Goal: Check status: Check status

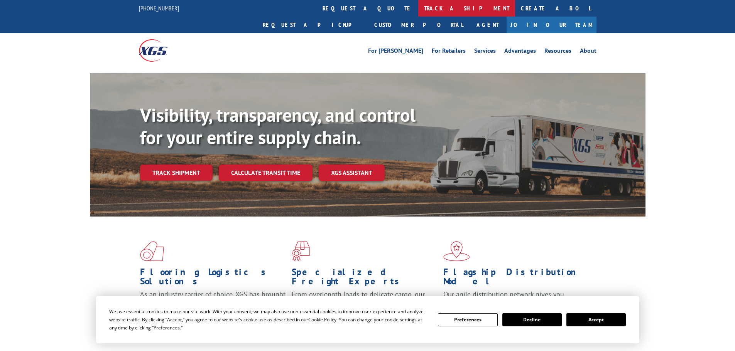
click at [418, 10] on link "track a shipment" at bounding box center [466, 8] width 97 height 17
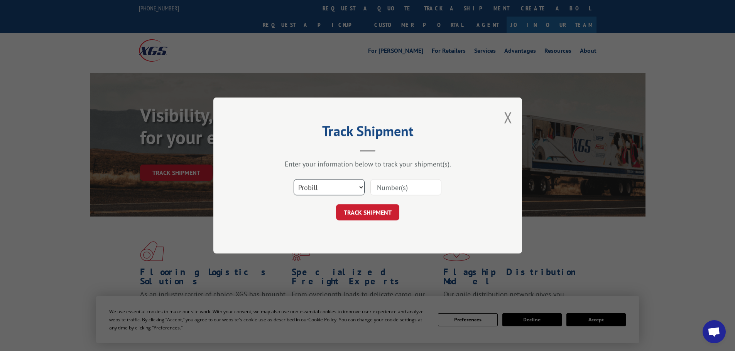
click at [320, 191] on select "Select category... Probill BOL PO" at bounding box center [329, 187] width 71 height 16
select select "bol"
click at [294, 179] on select "Select category... Probill BOL PO" at bounding box center [329, 187] width 71 height 16
click at [393, 188] on input at bounding box center [405, 187] width 71 height 16
click at [408, 189] on input at bounding box center [405, 187] width 71 height 16
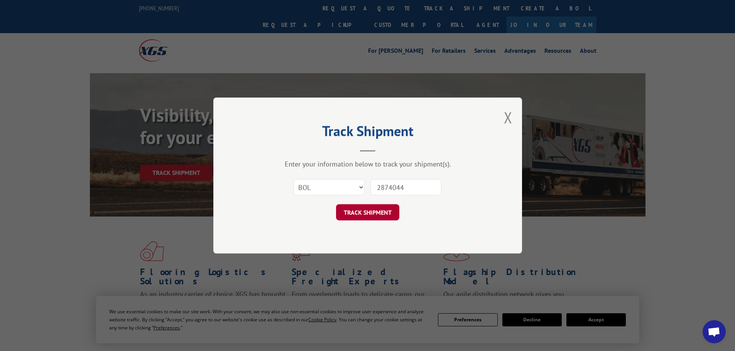
type input "2874044"
click at [366, 216] on button "TRACK SHIPMENT" at bounding box center [367, 212] width 63 height 16
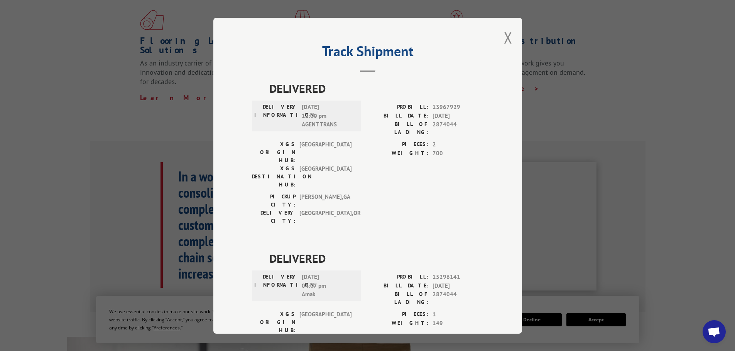
click at [509, 35] on div "Track Shipment DELIVERED DELIVERY INFORMATION: [DATE] 12:00 pm AGENT TRANS PROB…" at bounding box center [367, 176] width 309 height 316
click at [508, 32] on button "Close modal" at bounding box center [508, 37] width 8 height 20
